Goal: Information Seeking & Learning: Learn about a topic

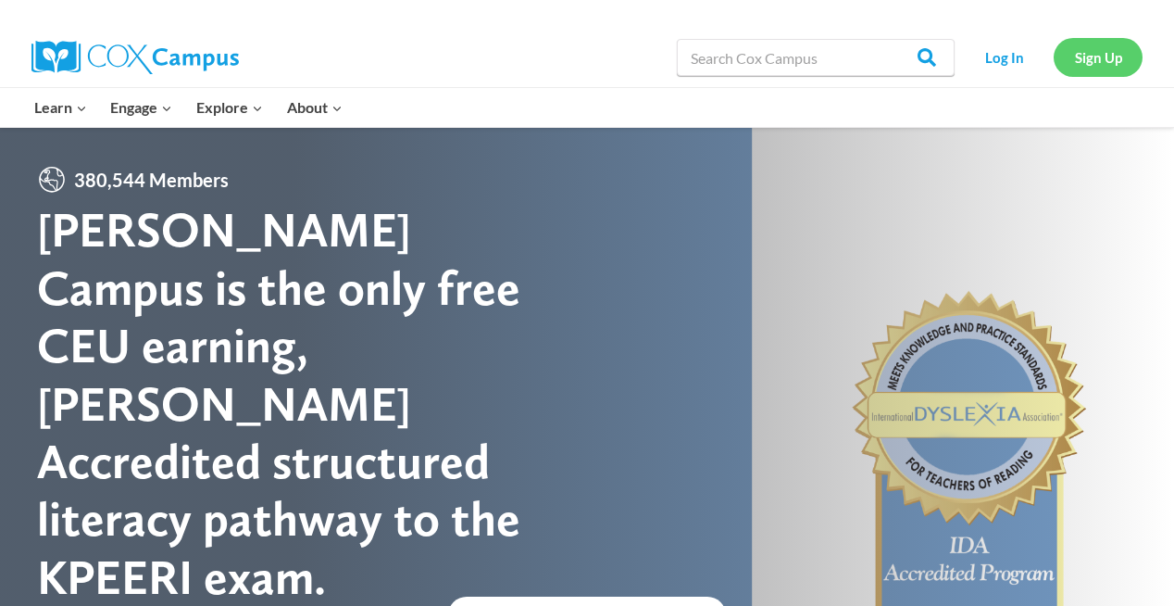
click at [1110, 43] on link "Sign Up" at bounding box center [1098, 57] width 89 height 38
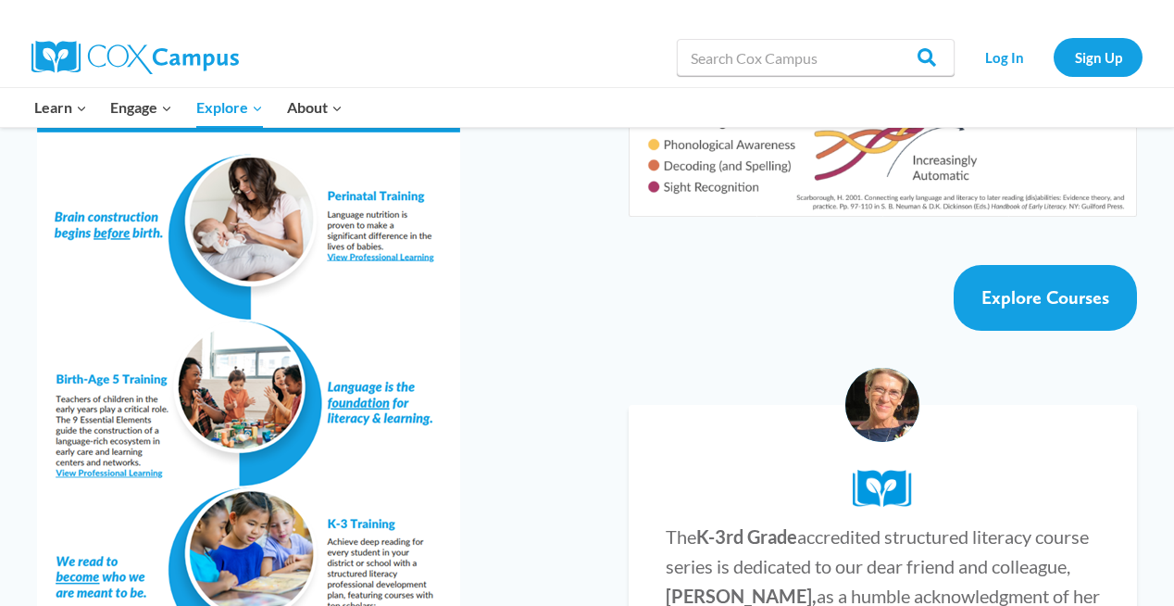
scroll to position [3333, 0]
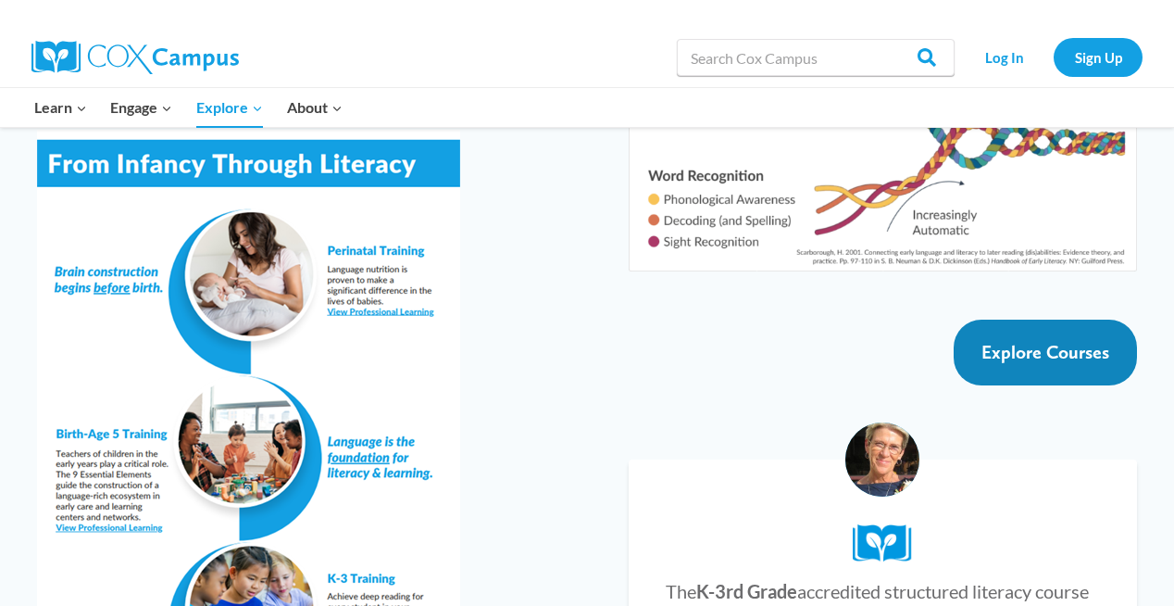
click at [1010, 341] on span "Explore Courses" at bounding box center [1046, 352] width 128 height 22
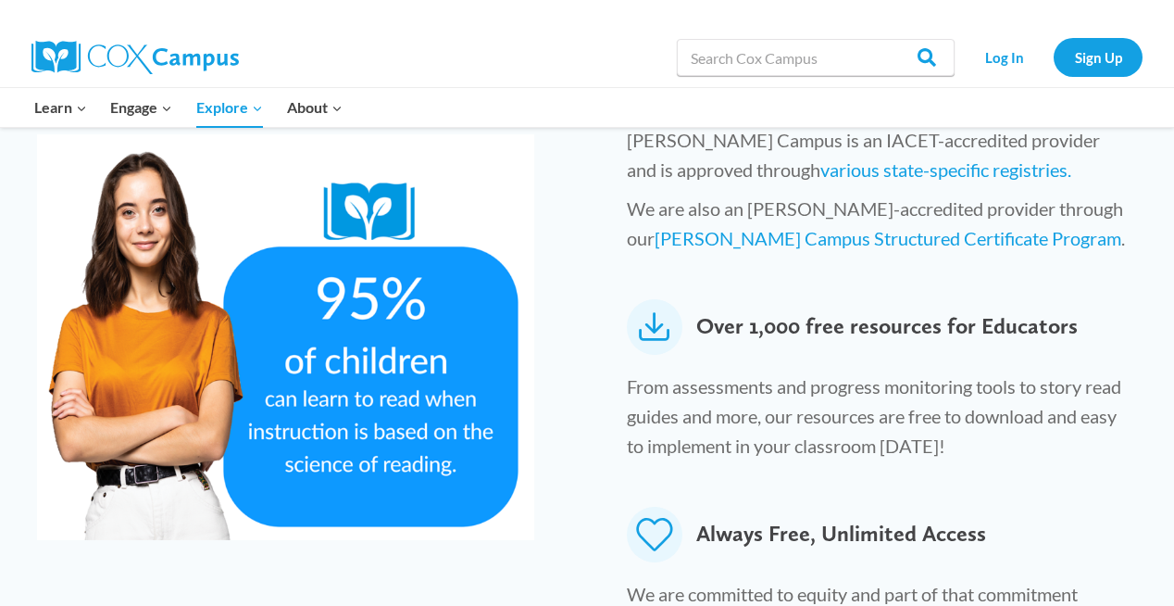
scroll to position [858, 0]
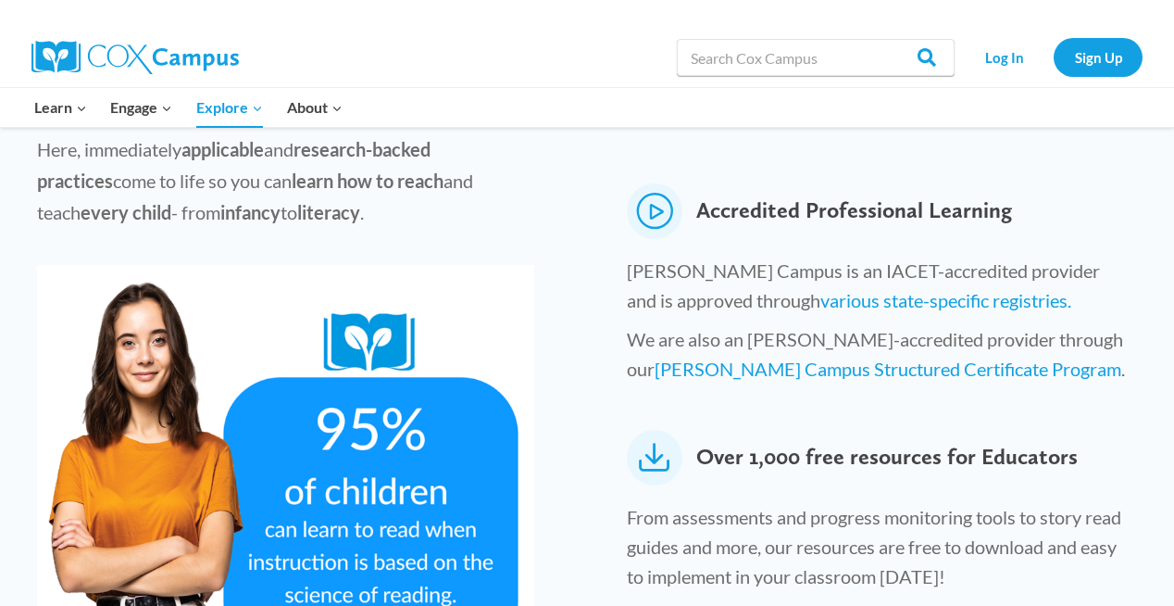
click at [454, 28] on div at bounding box center [244, 57] width 427 height 59
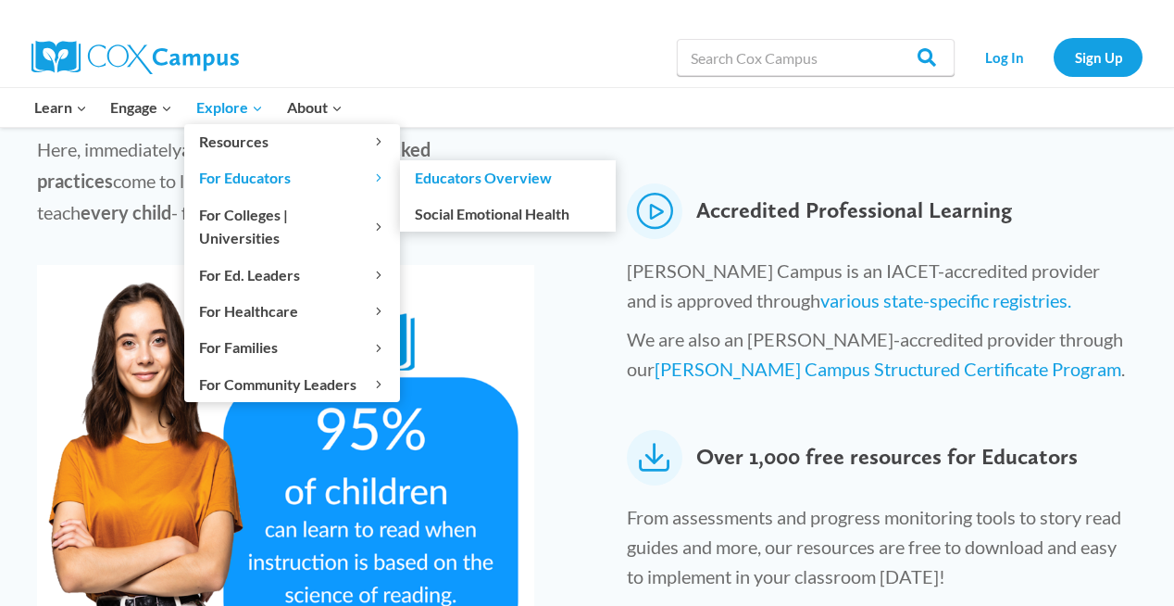
click at [379, 182] on icon "Expand" at bounding box center [378, 177] width 13 height 13
click at [421, 180] on link "Educators Overview" at bounding box center [508, 177] width 216 height 35
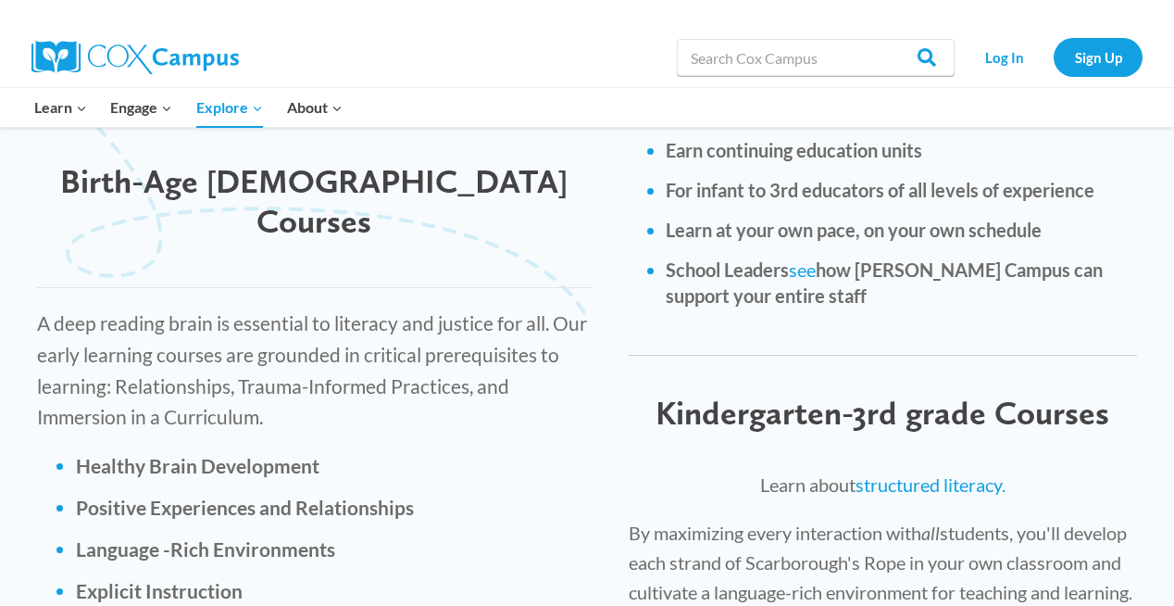
scroll to position [2500, 0]
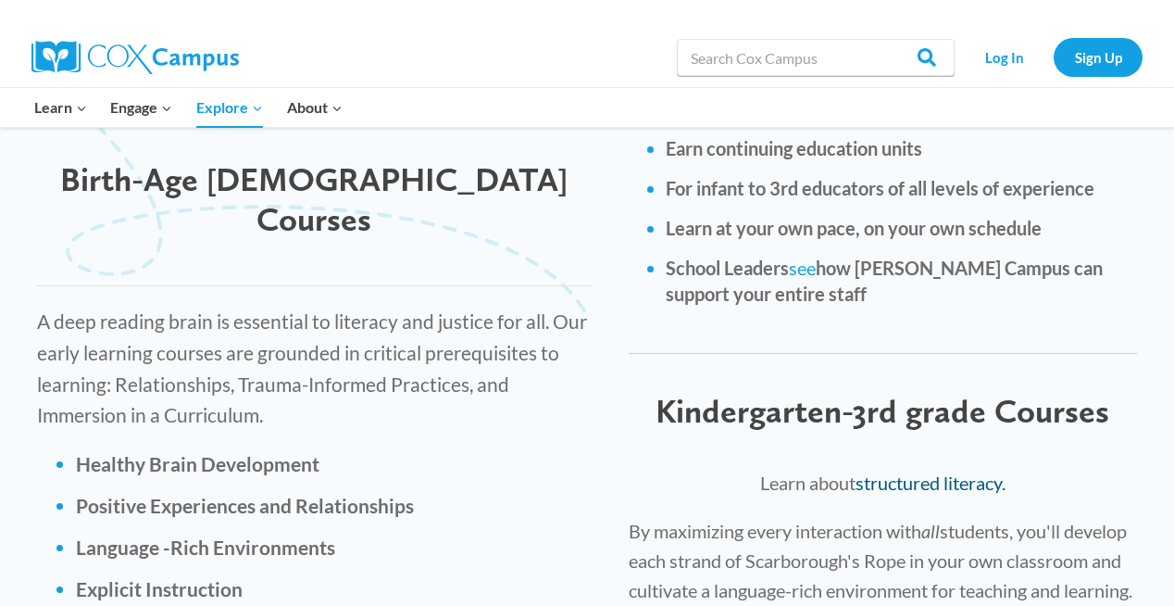
click at [878, 471] on link "structured literacy." at bounding box center [931, 482] width 150 height 22
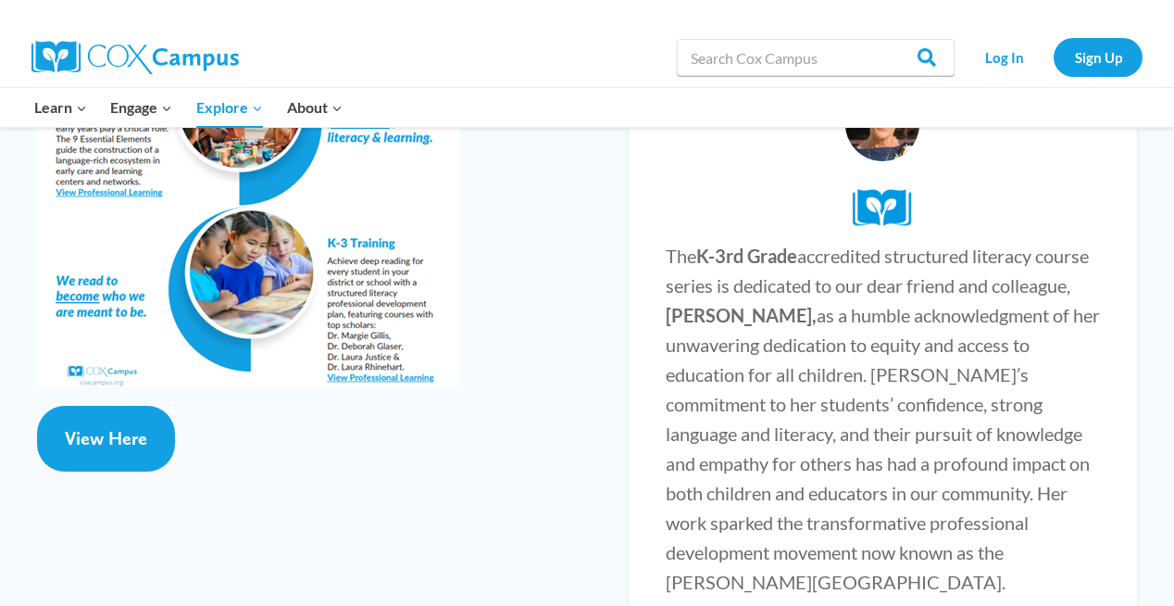
scroll to position [3426, 0]
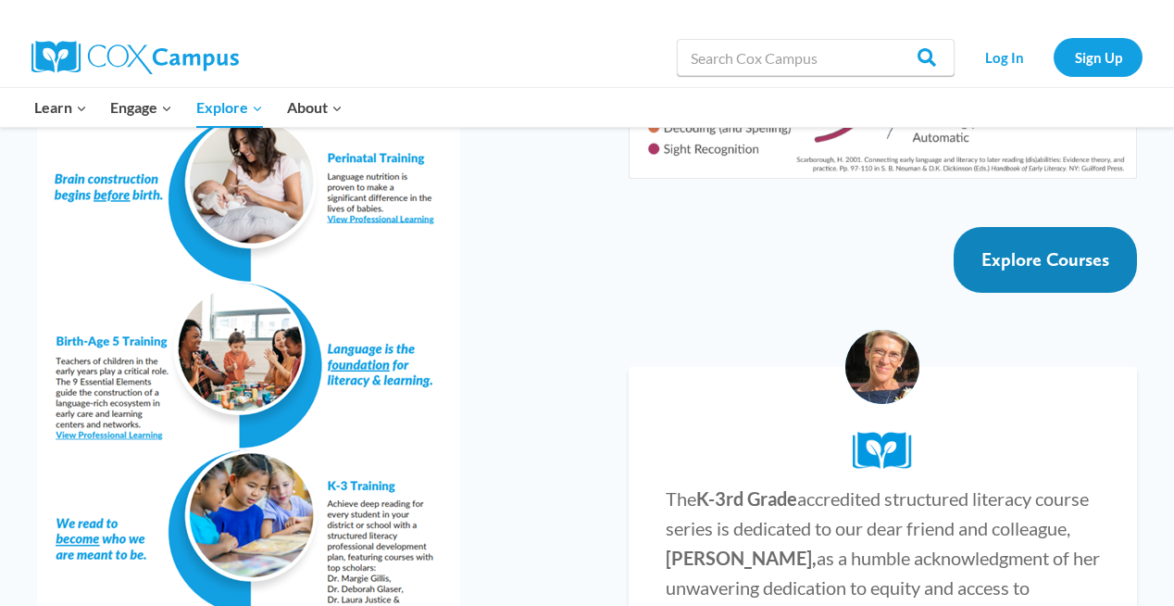
click at [1035, 248] on span "Explore Courses" at bounding box center [1046, 259] width 128 height 22
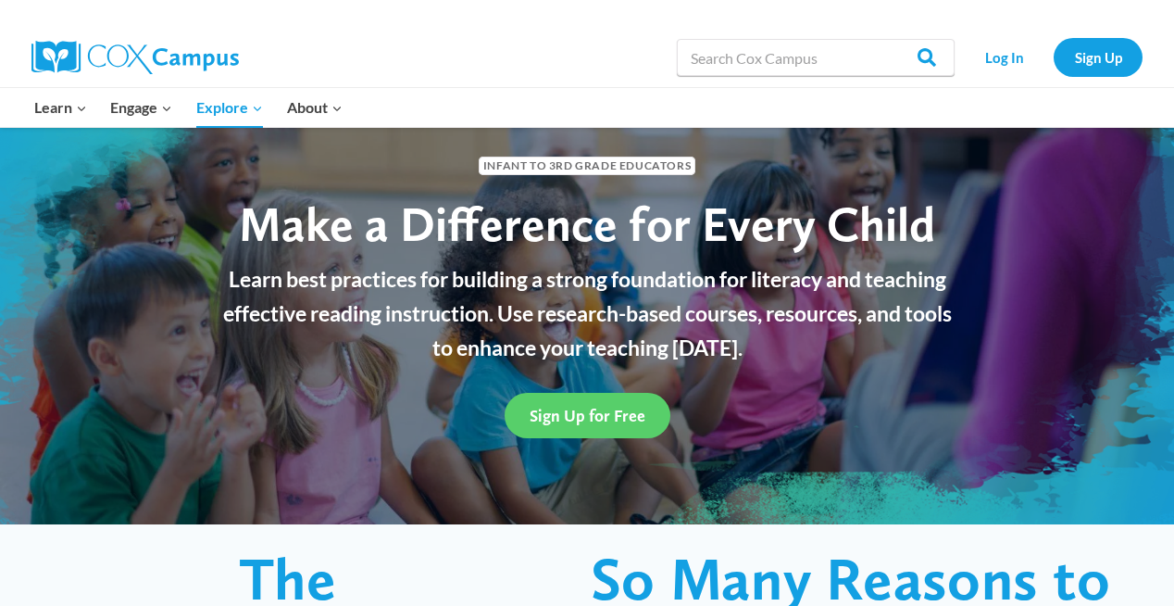
scroll to position [0, 0]
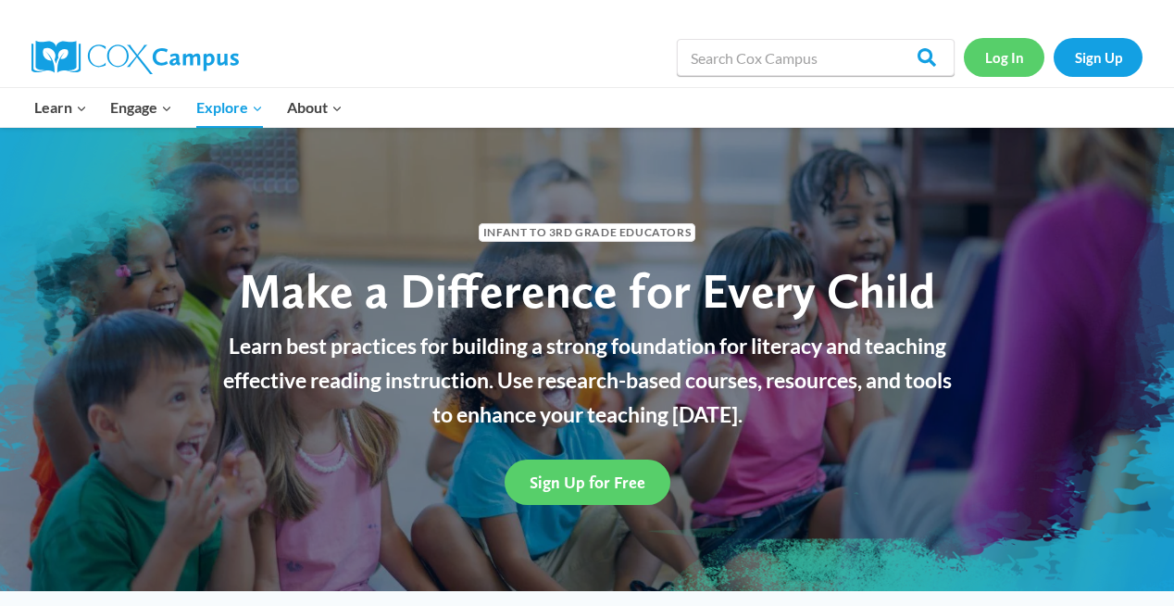
click at [990, 52] on link "Log In" at bounding box center [1004, 57] width 81 height 38
